Goal: Communication & Community: Answer question/provide support

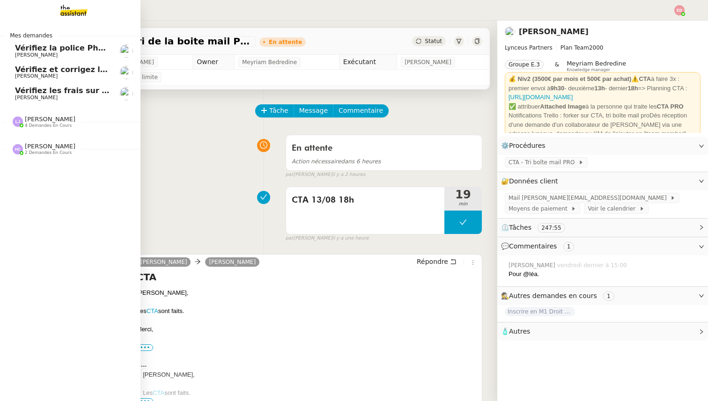
click at [76, 88] on span "Vérifiez les frais sur la police" at bounding box center [76, 90] width 122 height 9
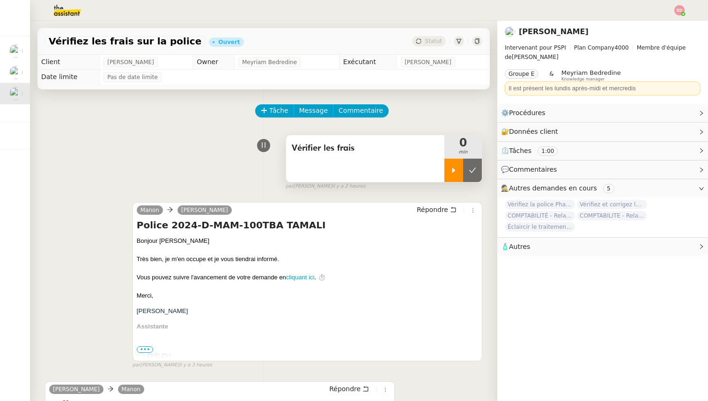
click at [453, 173] on icon at bounding box center [453, 170] width 7 height 7
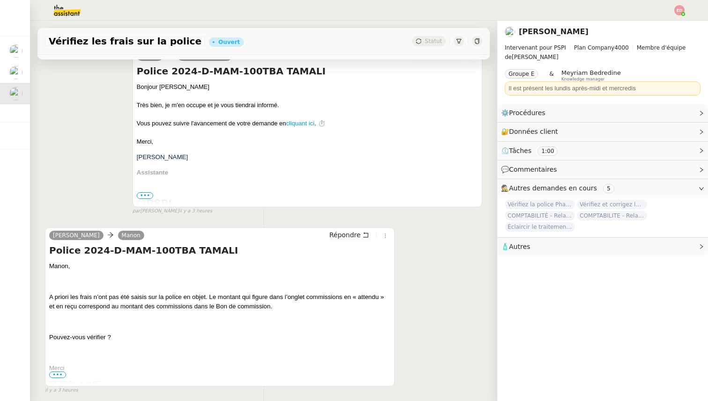
scroll to position [161, 0]
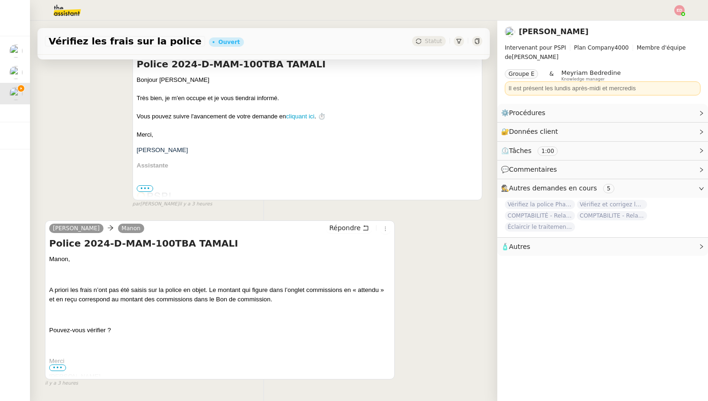
click at [55, 365] on span "•••" at bounding box center [57, 368] width 17 height 7
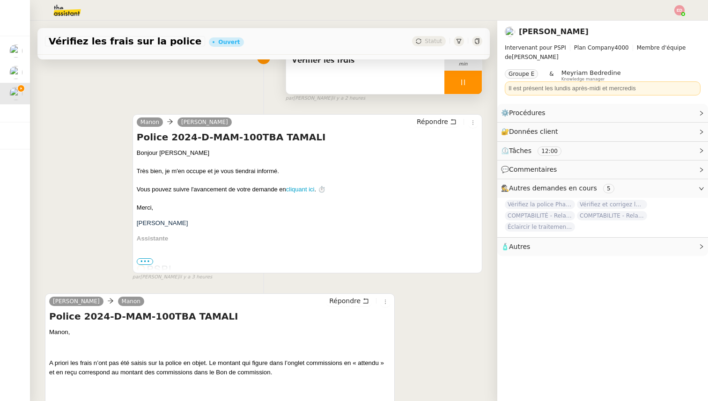
scroll to position [93, 0]
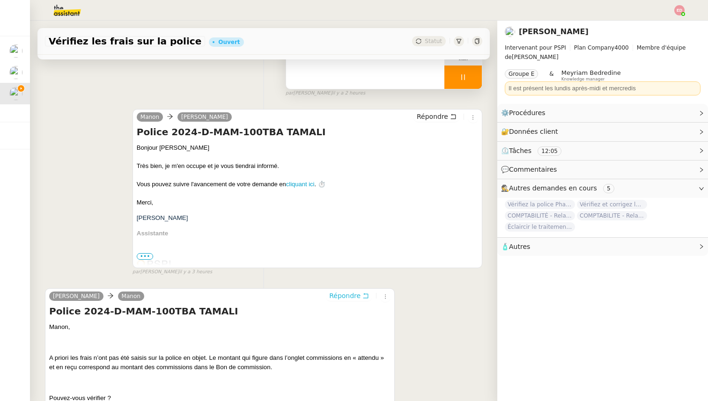
click at [338, 294] on span "Répondre" at bounding box center [344, 295] width 31 height 9
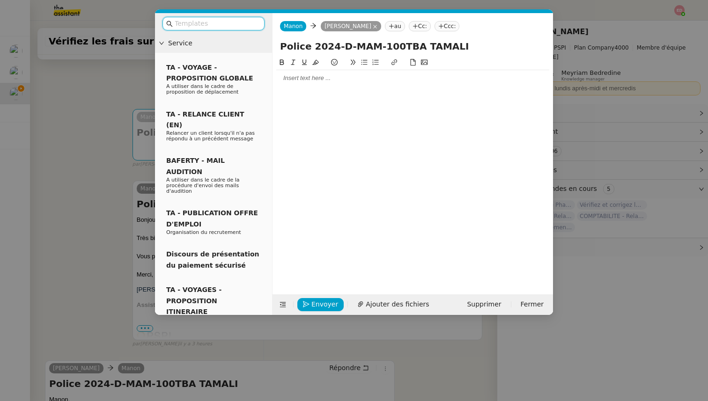
click at [317, 81] on div at bounding box center [412, 78] width 273 height 8
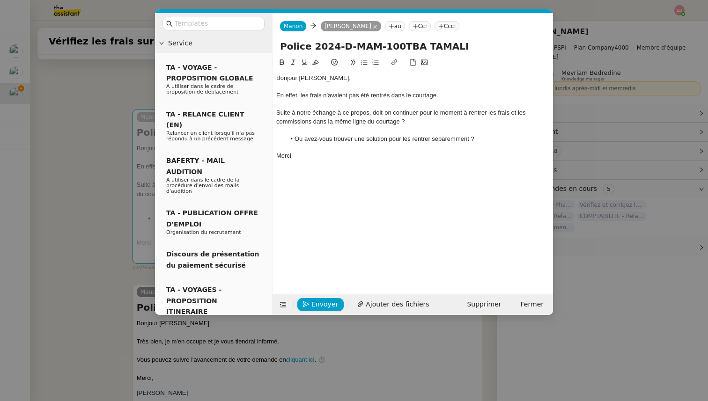
click at [346, 136] on li "Ou avez-vous trouver une solution pour les rentrer séparemment ?" at bounding box center [418, 139] width 264 height 8
click at [0, 0] on lt-strong "é" at bounding box center [0, 0] width 0 height 0
click at [438, 141] on li "Ou avez-vous trouvé une solution pour les rentrer séparemment ?" at bounding box center [418, 139] width 264 height 8
click at [0, 0] on lt-strong "é" at bounding box center [0, 0] width 0 height 0
click at [59, 224] on nz-modal-container "Service TA - VOYAGE - PROPOSITION GLOBALE A utiliser dans le cadre de propositi…" at bounding box center [354, 200] width 708 height 401
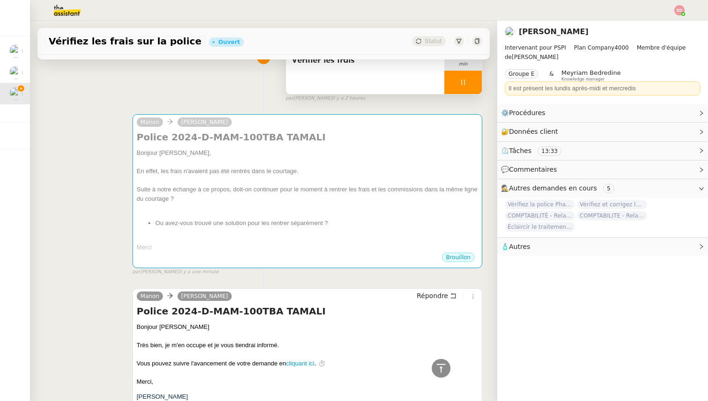
scroll to position [0, 0]
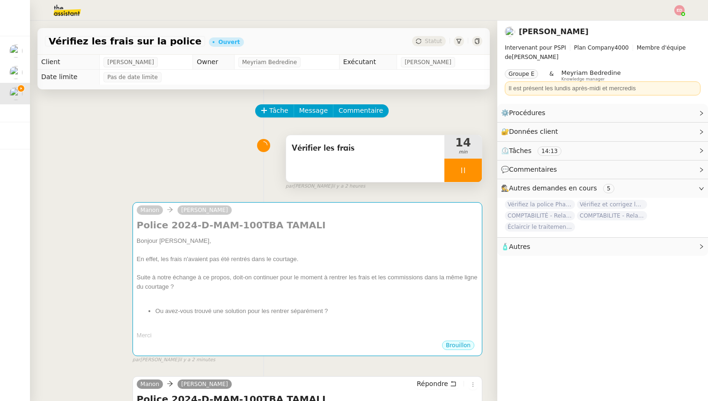
click at [478, 168] on div at bounding box center [463, 170] width 37 height 23
click at [478, 168] on button at bounding box center [472, 170] width 19 height 23
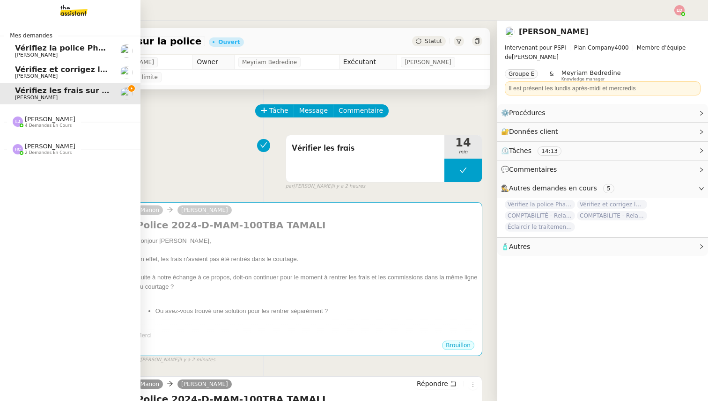
click at [18, 72] on span "Vérifiez et corrigez les dates dans [GEOGRAPHIC_DATA]" at bounding box center [132, 69] width 234 height 9
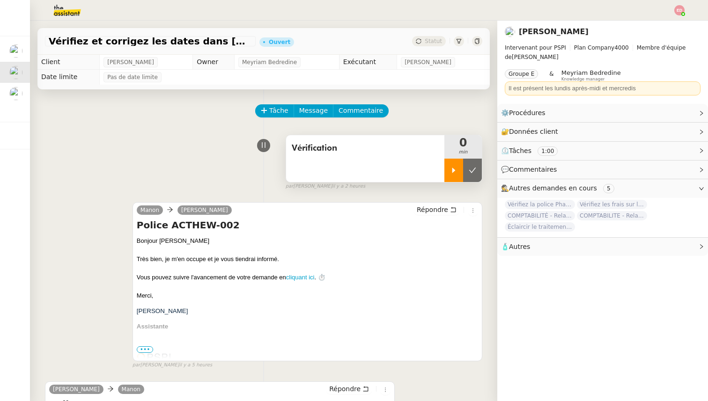
click at [448, 174] on div at bounding box center [454, 170] width 19 height 23
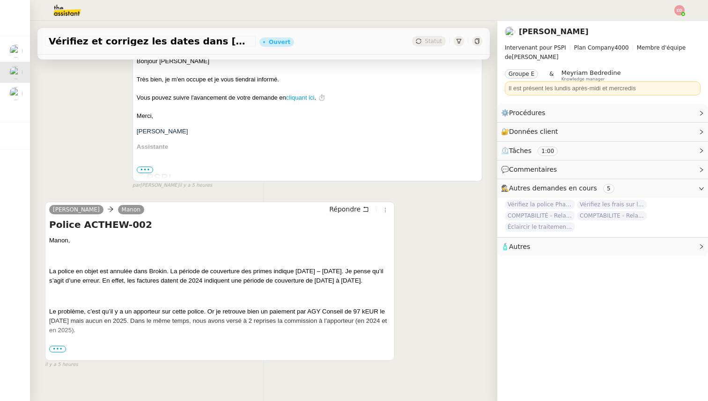
scroll to position [192, 0]
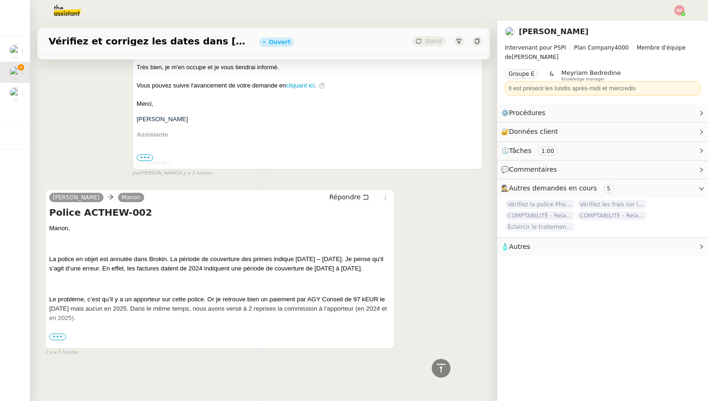
click at [59, 336] on span "•••" at bounding box center [57, 337] width 17 height 7
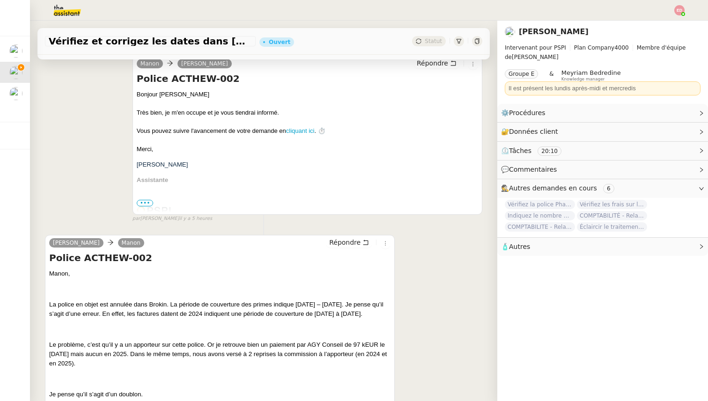
scroll to position [149, 0]
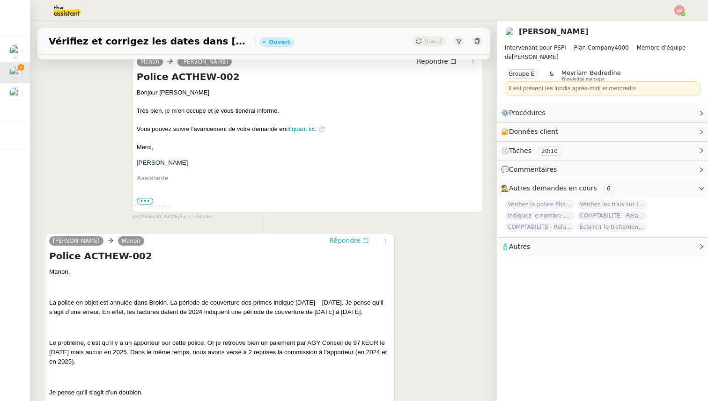
click at [335, 241] on span "Répondre" at bounding box center [344, 240] width 31 height 9
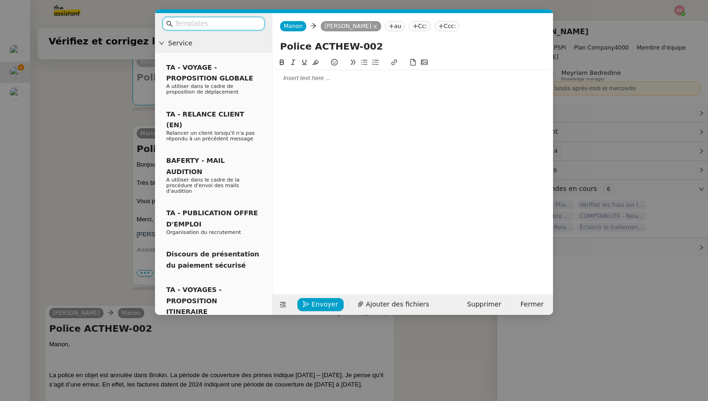
click at [284, 81] on div at bounding box center [412, 78] width 273 height 8
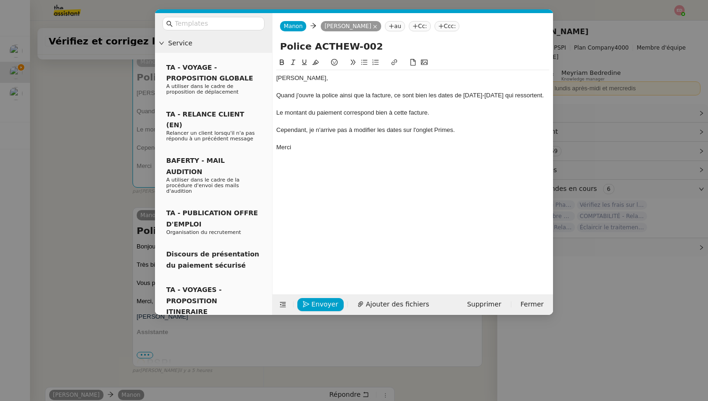
drag, startPoint x: 458, startPoint y: 131, endPoint x: 274, endPoint y: 129, distance: 183.7
click at [274, 129] on nz-spin "[PERSON_NAME], Quand j'ouvre la police ainsi que la facture, ce sont bien les d…" at bounding box center [413, 170] width 281 height 227
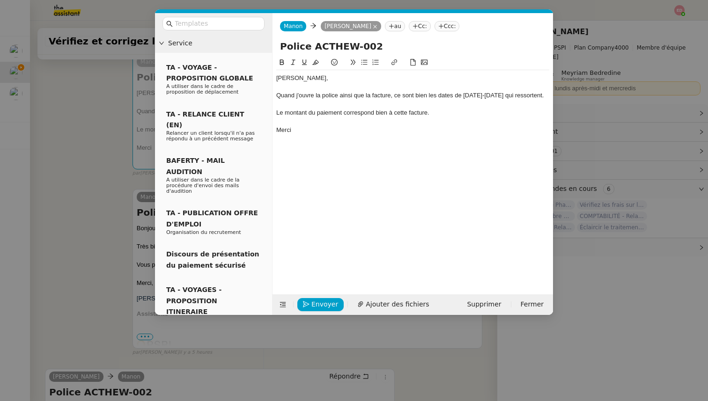
click at [536, 95] on div "Quand j'ouvre la police ainsi que la facture, ce sont bien les dates de [DATE]-…" at bounding box center [412, 95] width 273 height 8
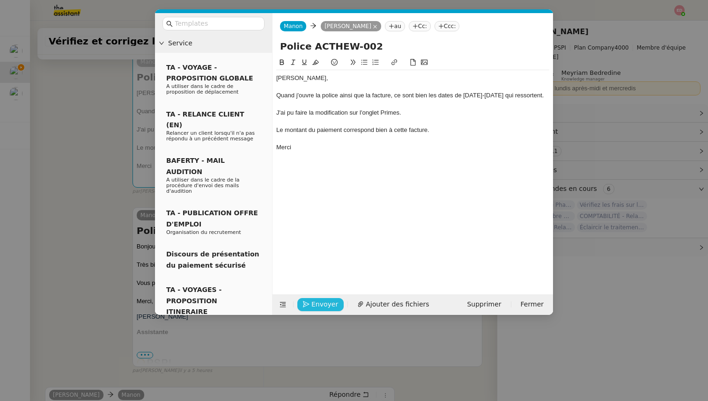
click at [309, 305] on icon "button" at bounding box center [306, 305] width 7 height 7
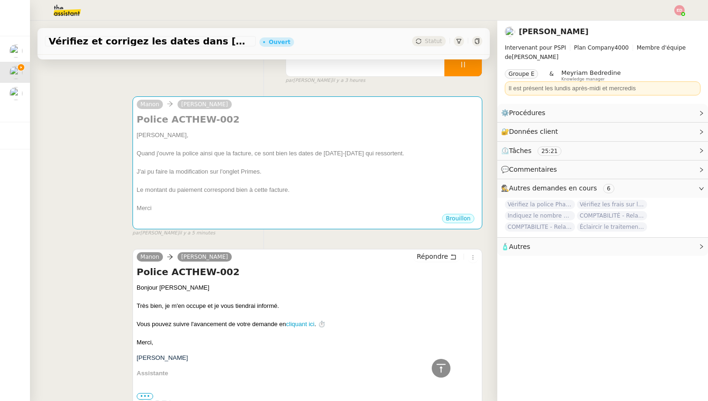
scroll to position [0, 0]
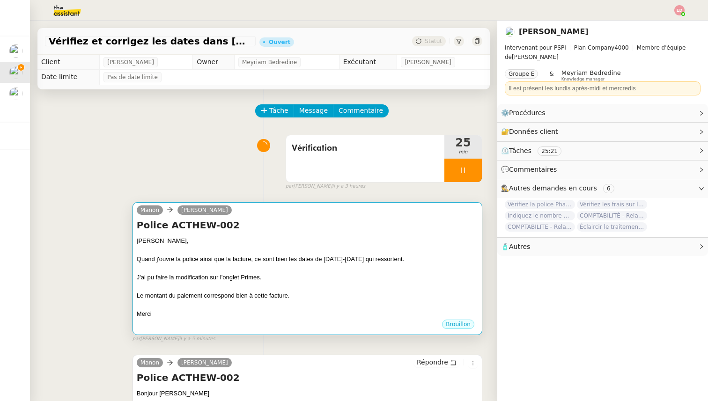
click at [306, 285] on div at bounding box center [308, 286] width 342 height 9
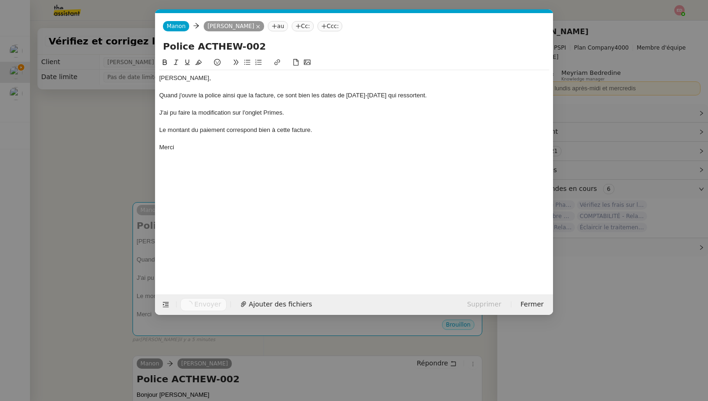
scroll to position [0, 20]
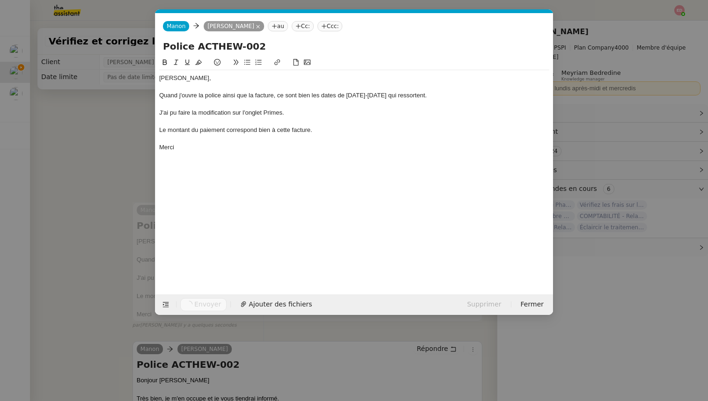
click at [331, 131] on div "Le montant du paiement correspond bien à cette facture." at bounding box center [354, 130] width 390 height 8
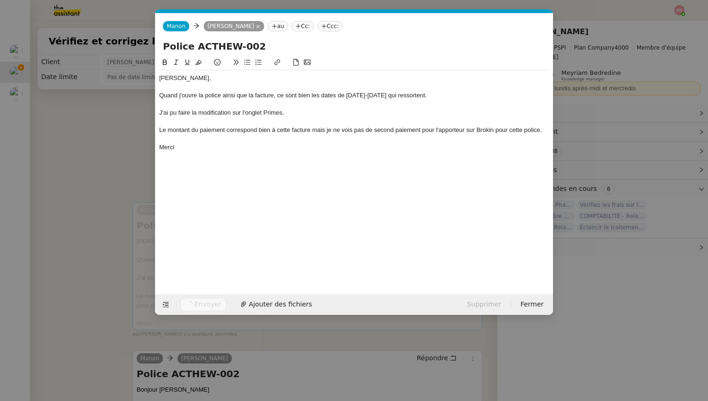
click at [319, 131] on div "Le montant du paiement correspond bien à cette facture mais je ne vois pas de s…" at bounding box center [354, 130] width 390 height 8
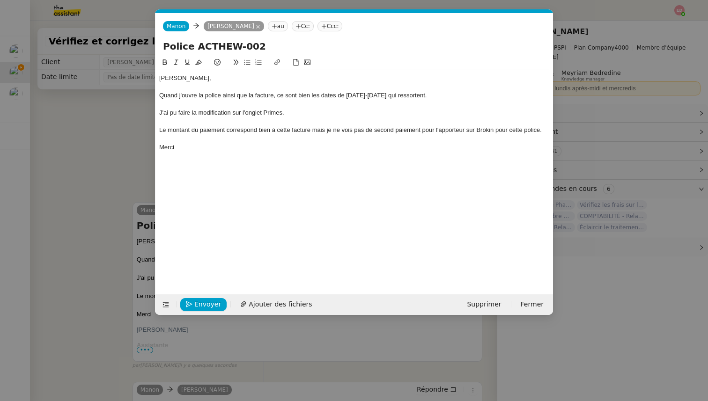
click at [0, 0] on lt-strong "," at bounding box center [0, 0] width 0 height 0
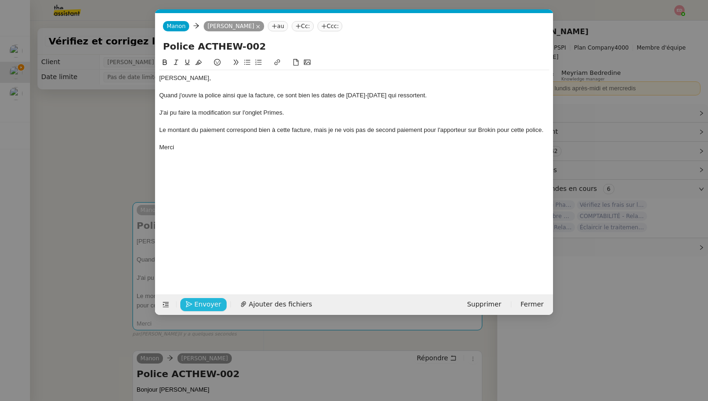
click at [206, 300] on span "Envoyer" at bounding box center [207, 304] width 27 height 11
click at [206, 300] on span "Confirmer l'envoi" at bounding box center [222, 304] width 56 height 11
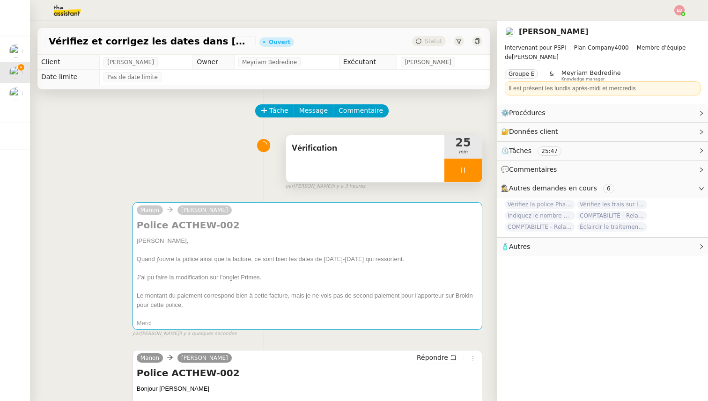
click at [478, 162] on div at bounding box center [463, 170] width 37 height 23
click at [478, 162] on button at bounding box center [472, 170] width 19 height 23
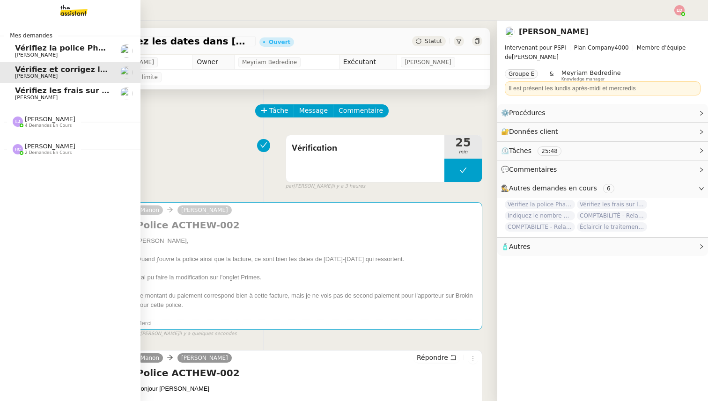
click at [20, 46] on span "Vérifiez la police Pharaon Deema" at bounding box center [85, 48] width 140 height 9
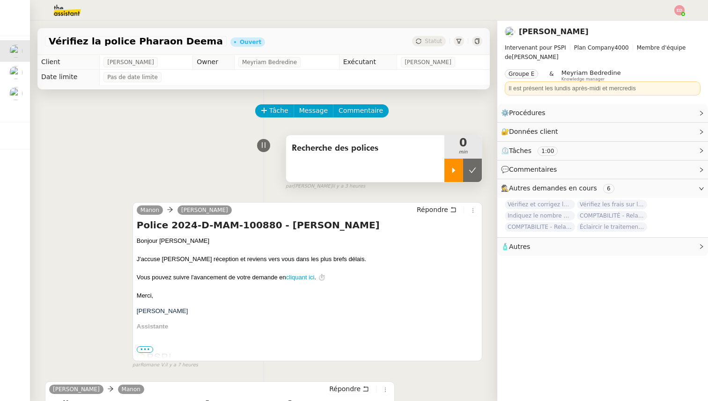
click at [452, 169] on icon at bounding box center [453, 170] width 7 height 7
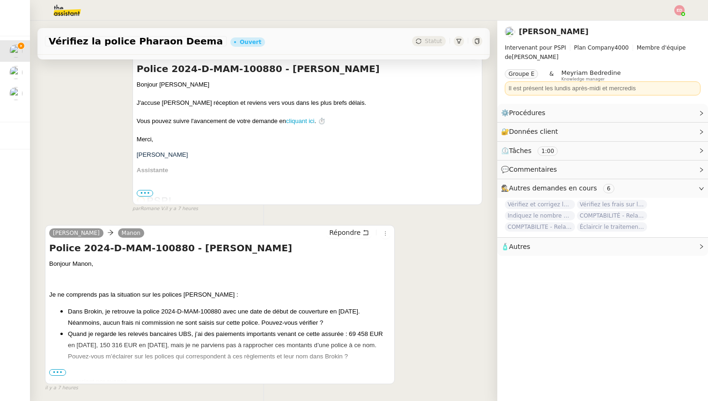
scroll to position [192, 0]
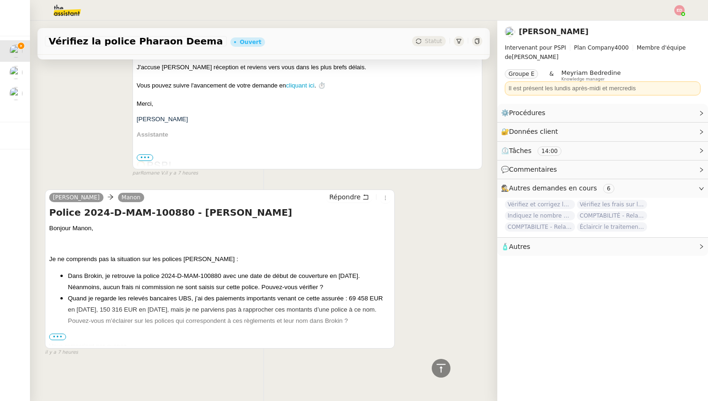
click at [60, 337] on span "•••" at bounding box center [57, 337] width 17 height 7
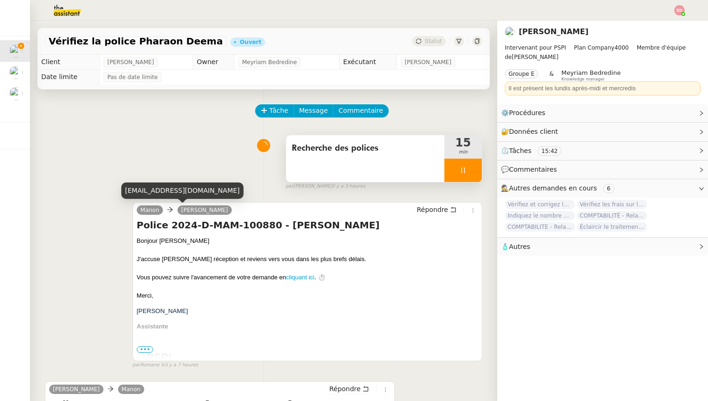
scroll to position [218, 0]
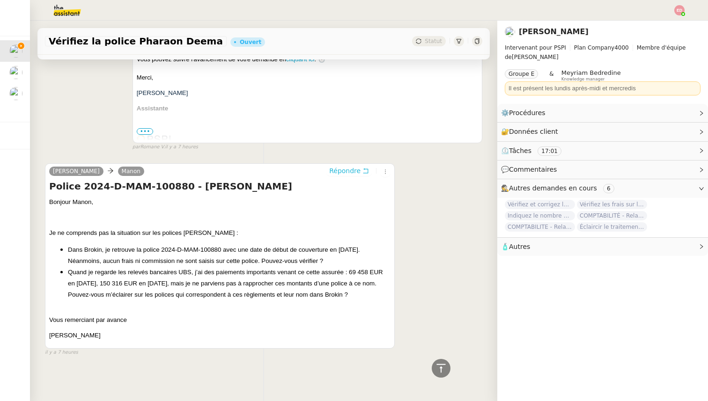
click at [340, 167] on span "Répondre" at bounding box center [344, 170] width 31 height 9
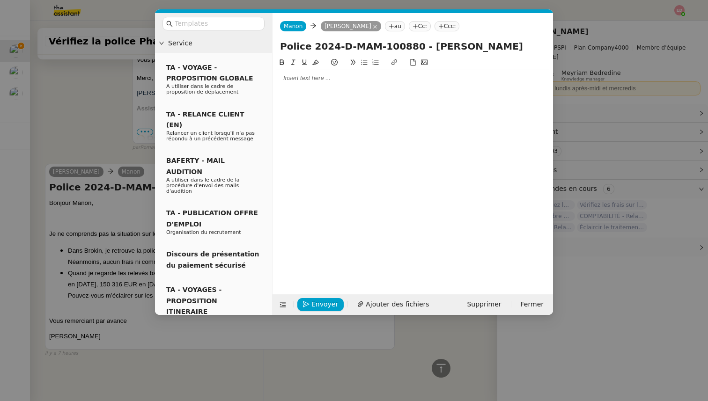
scroll to position [290, 0]
click at [303, 87] on div at bounding box center [412, 168] width 273 height 223
click at [301, 81] on div at bounding box center [412, 78] width 273 height 8
click at [97, 118] on nz-modal-container "Service TA - VOYAGE - PROPOSITION GLOBALE A utiliser dans le cadre de propositi…" at bounding box center [354, 200] width 708 height 401
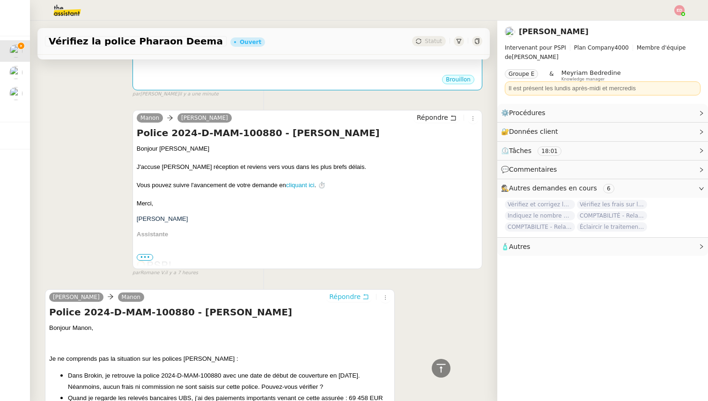
scroll to position [0, 0]
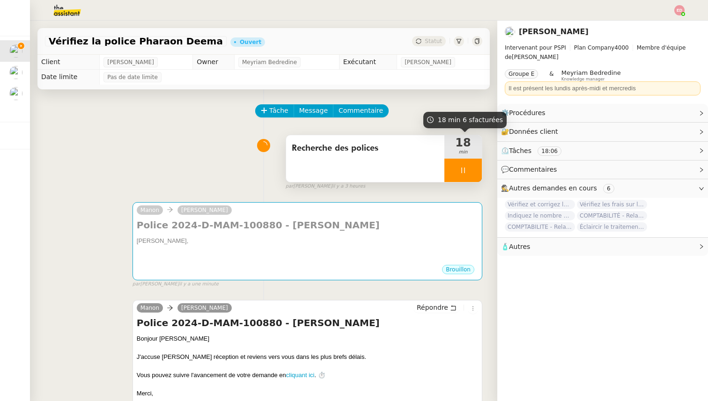
click at [476, 176] on div at bounding box center [463, 170] width 37 height 23
click at [476, 176] on button at bounding box center [472, 170] width 19 height 23
